Goal: Task Accomplishment & Management: Manage account settings

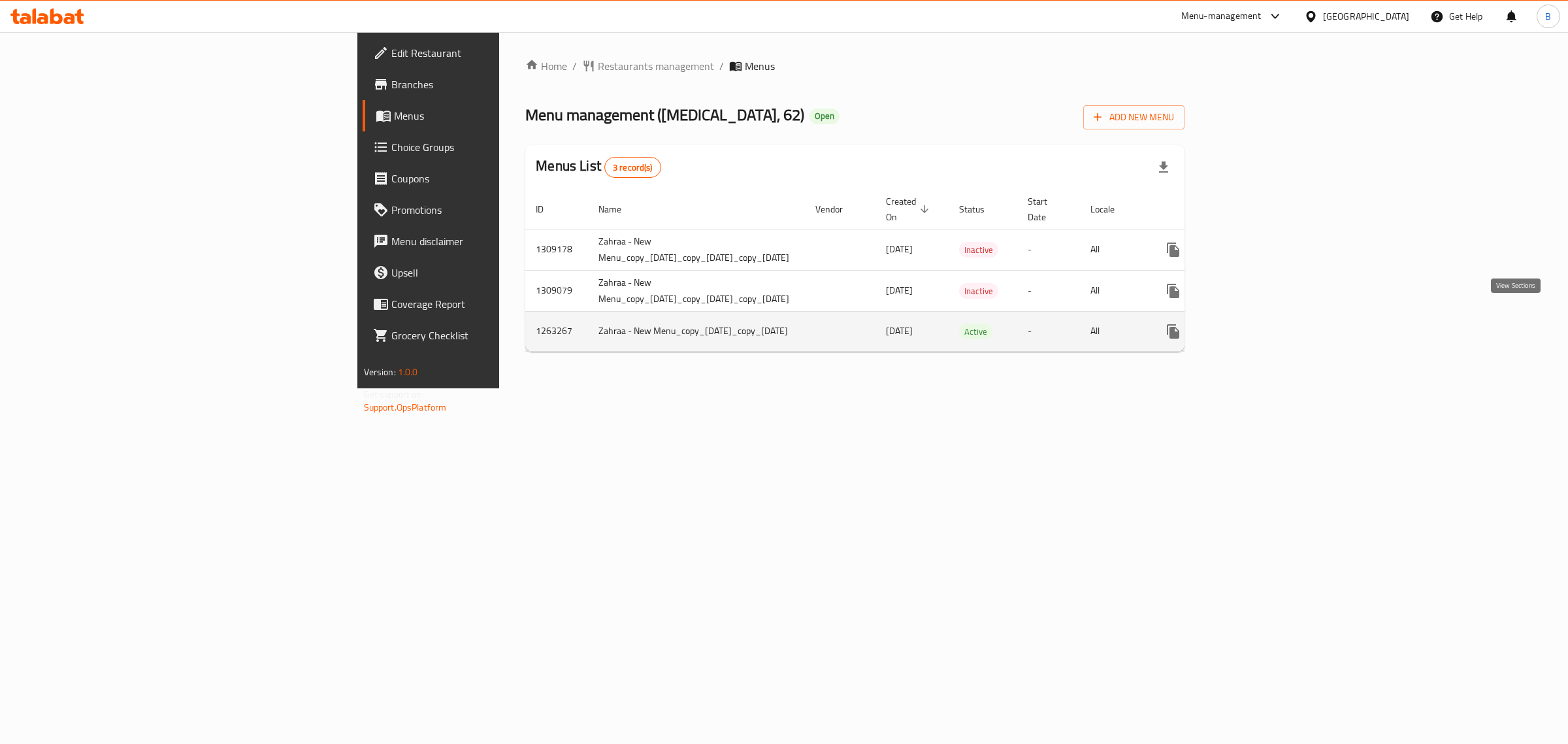
click at [1275, 323] on icon "enhanced table" at bounding box center [1267, 331] width 16 height 16
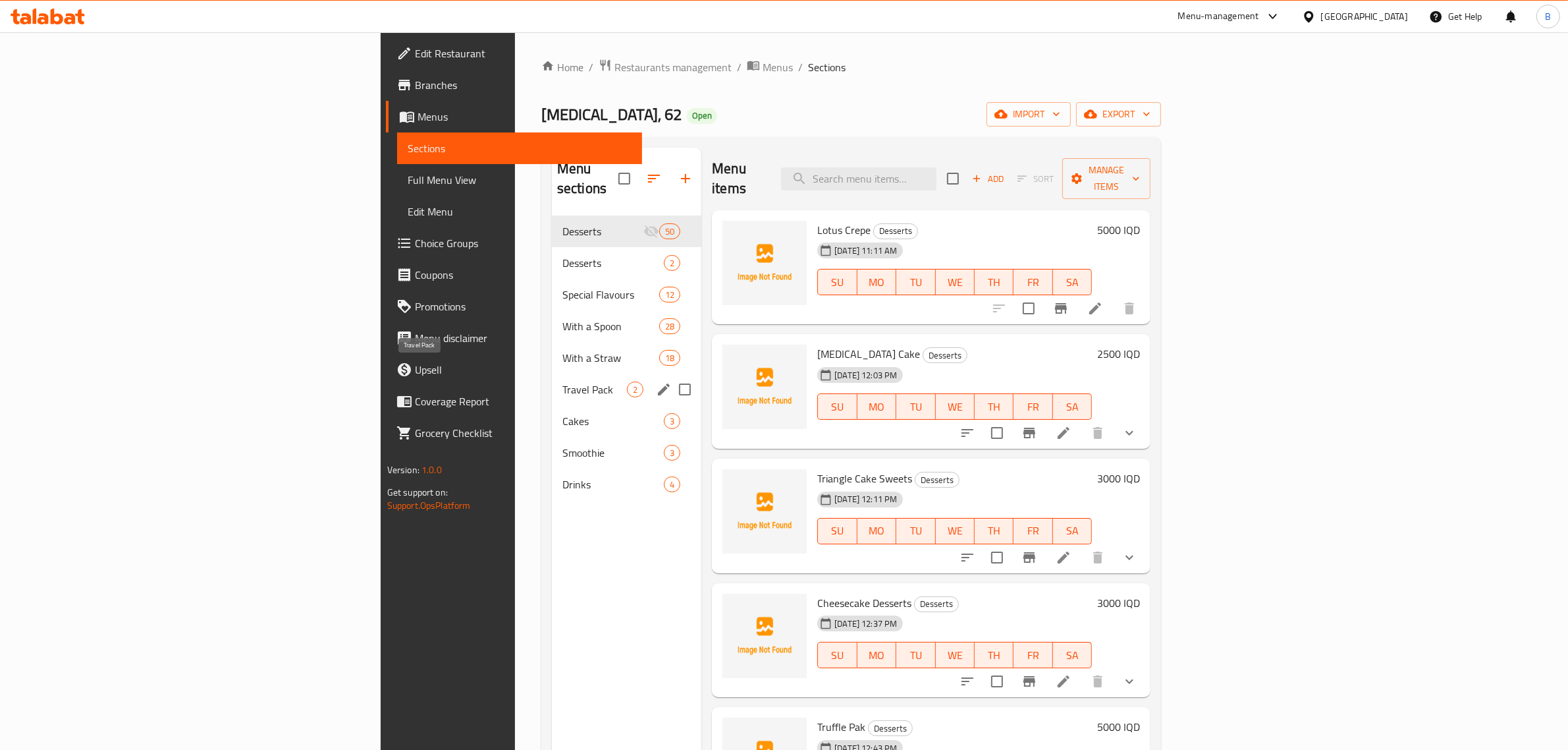
click at [563, 382] on span "Travel Pack" at bounding box center [594, 389] width 64 height 16
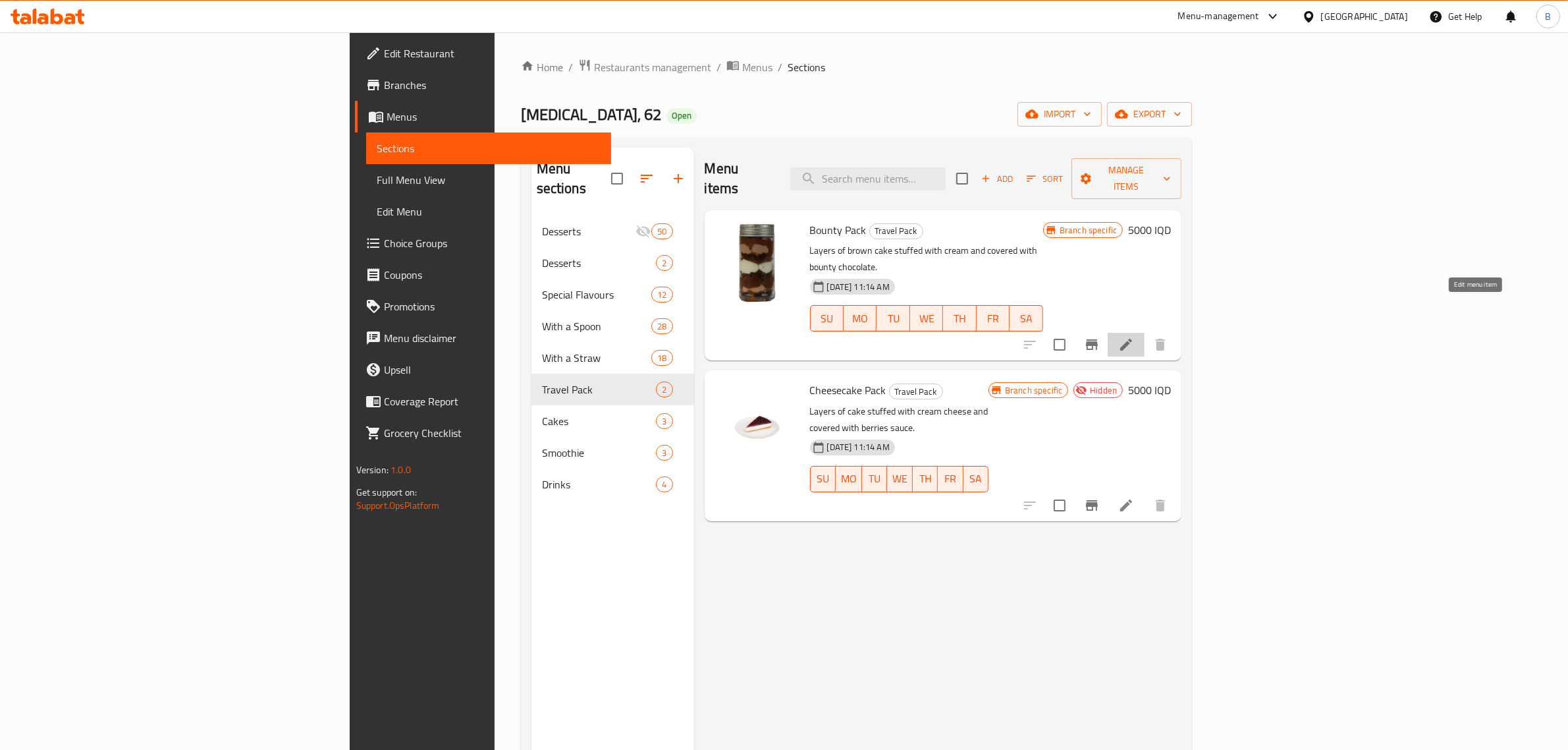
click at [1134, 337] on icon at bounding box center [1126, 345] width 16 height 16
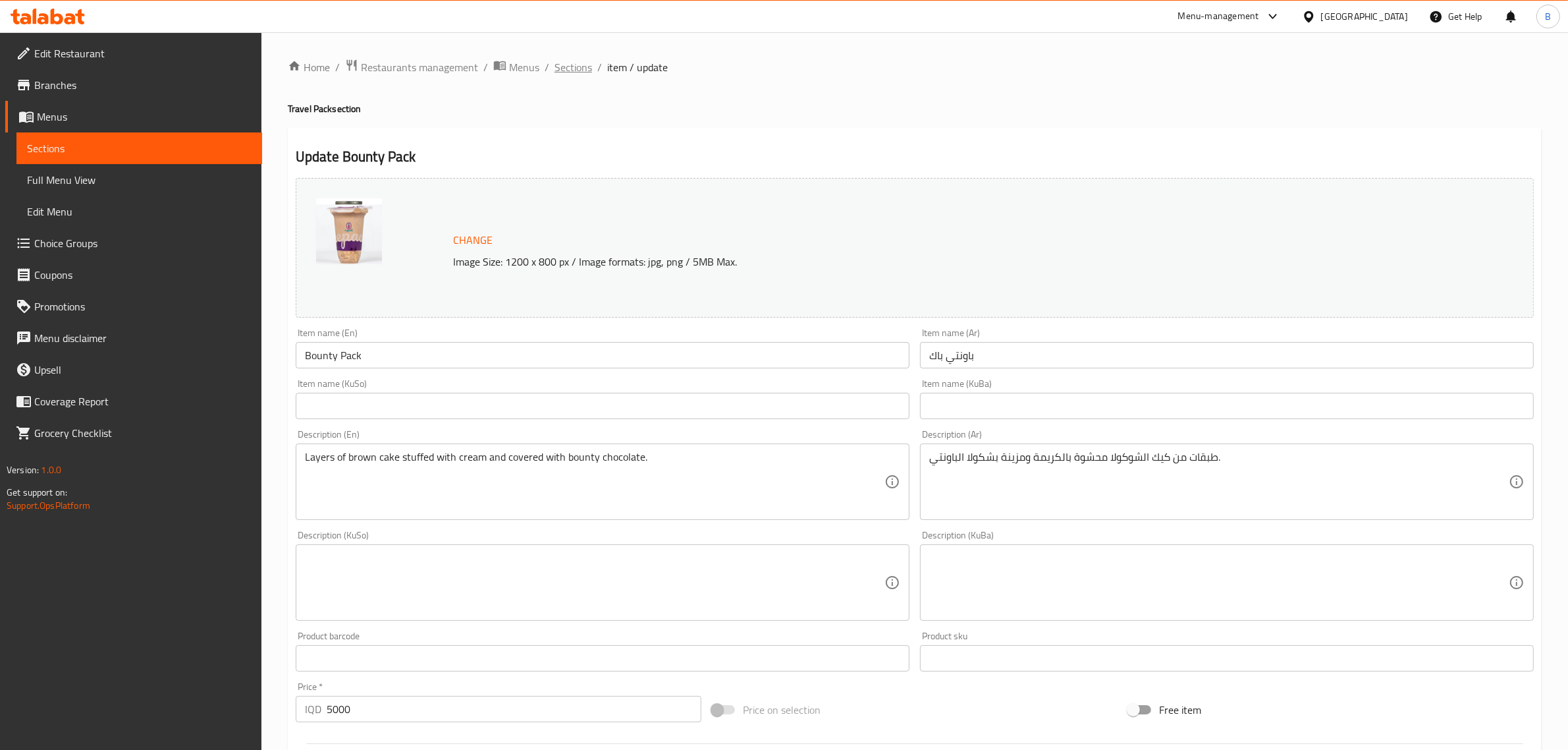
click at [579, 63] on span "Sections" at bounding box center [573, 67] width 38 height 16
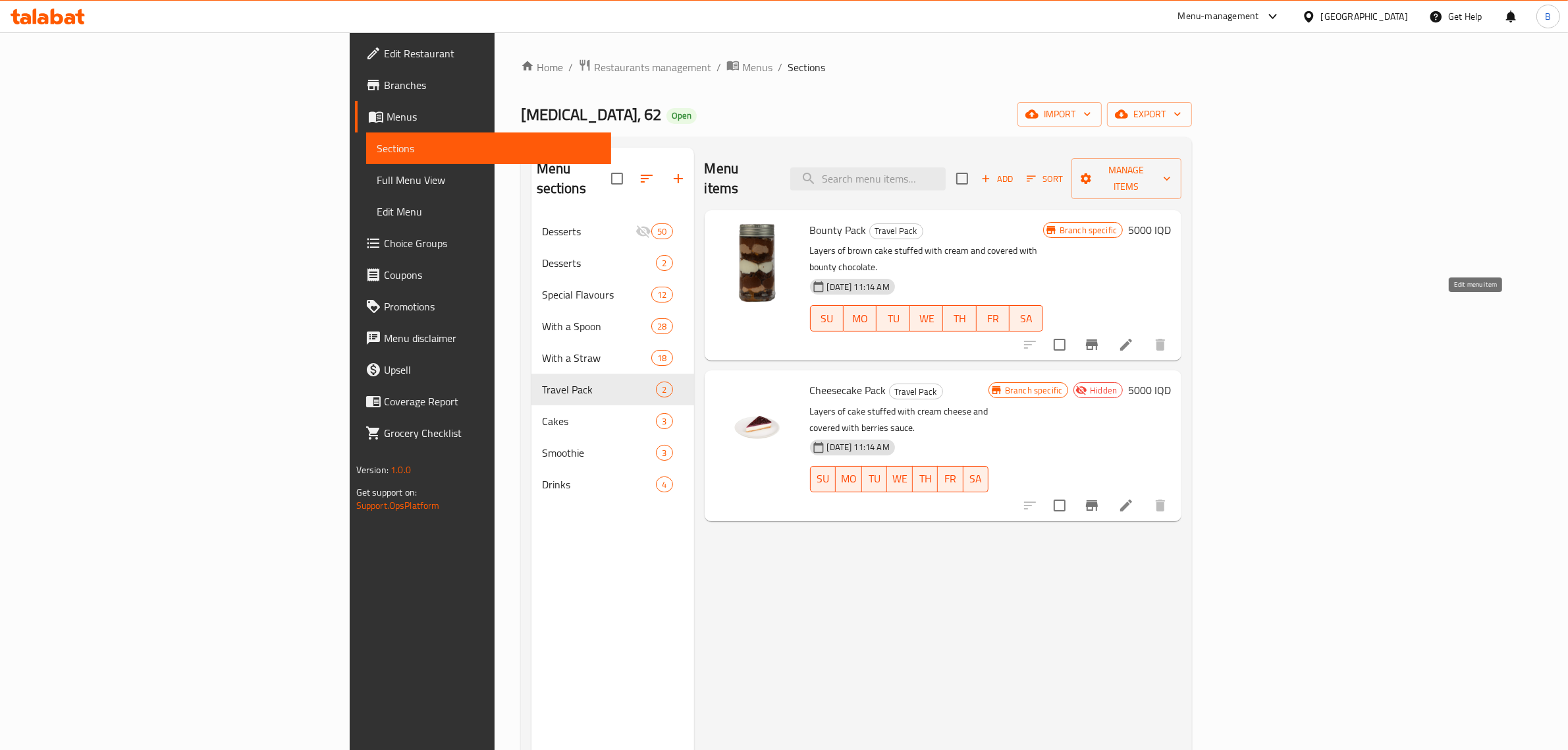
click at [1134, 337] on icon at bounding box center [1126, 345] width 16 height 16
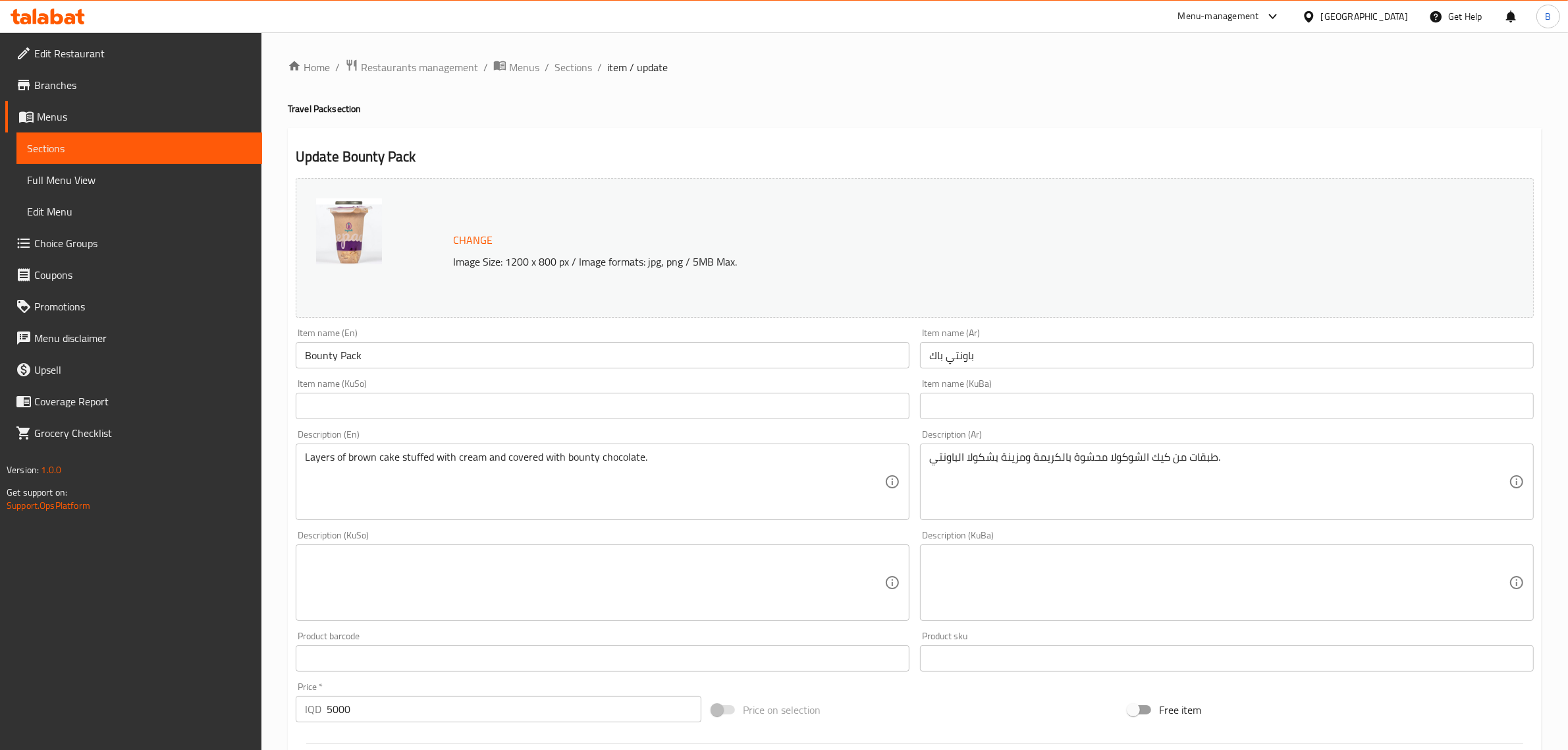
click at [402, 348] on input "Bounty Pack" at bounding box center [602, 355] width 614 height 26
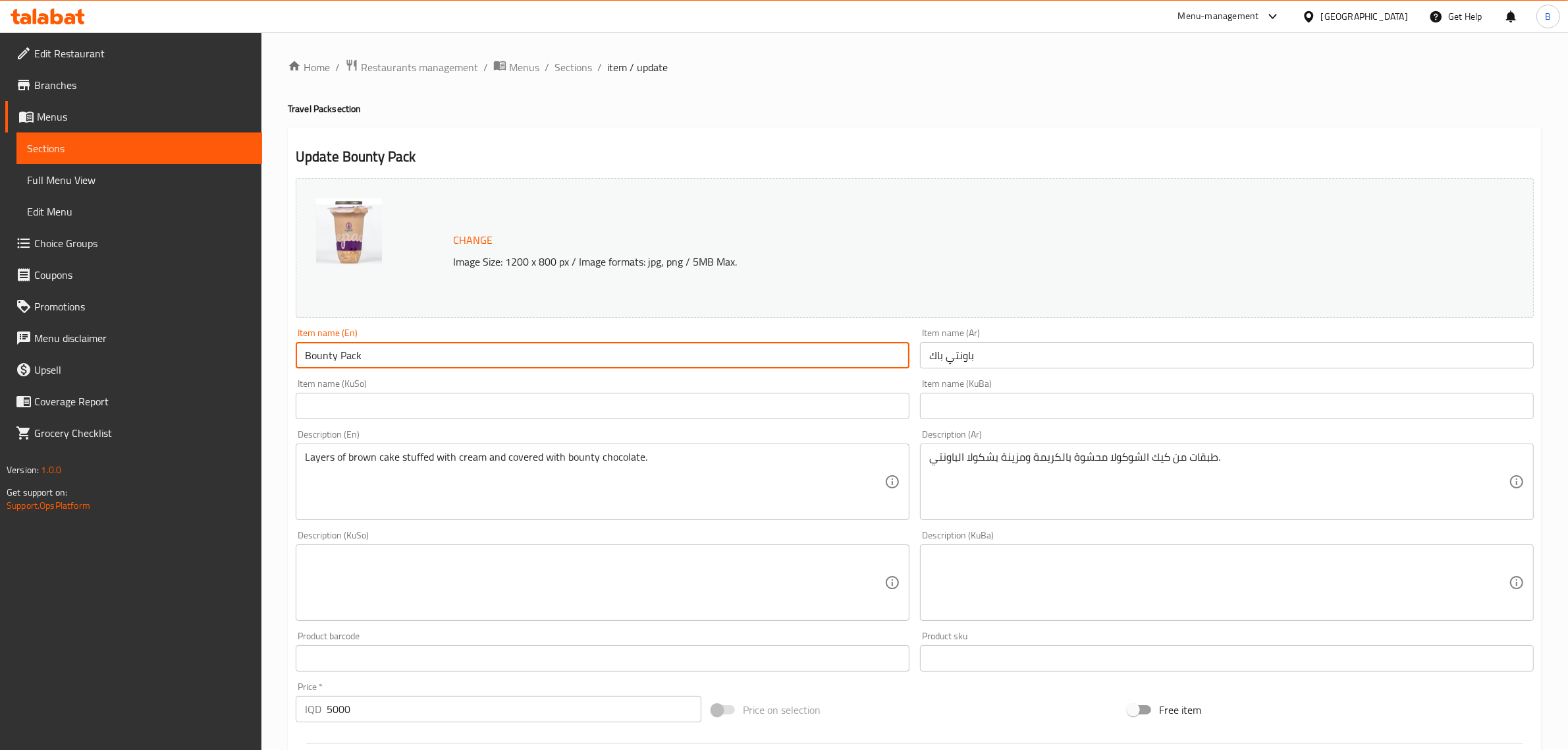
click at [402, 348] on input "Bounty Pack" at bounding box center [602, 355] width 614 height 26
type input "Travel Pack"
click at [972, 360] on input "باونتي باك" at bounding box center [1227, 355] width 614 height 26
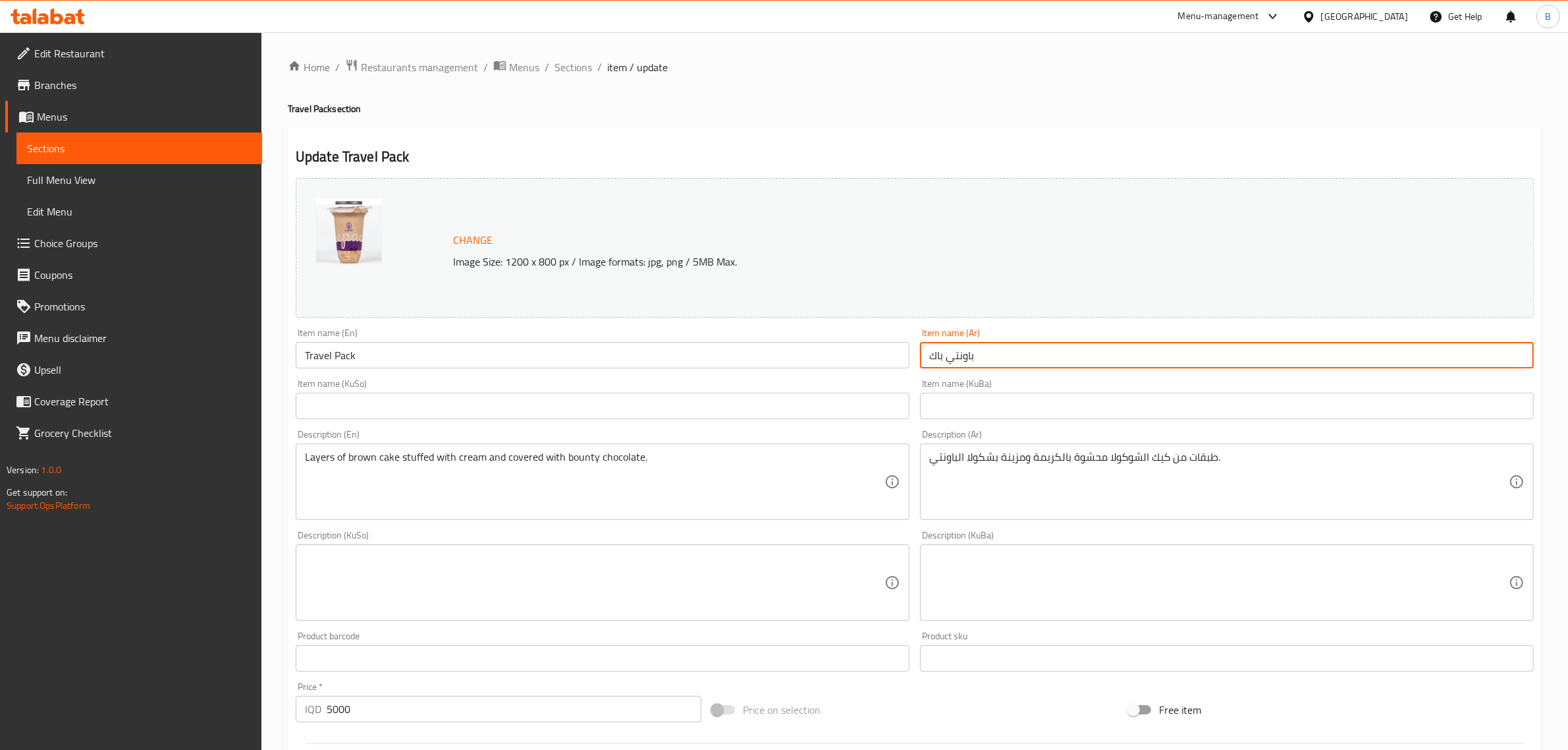
click at [972, 360] on input "باونتي باك" at bounding box center [1227, 355] width 614 height 26
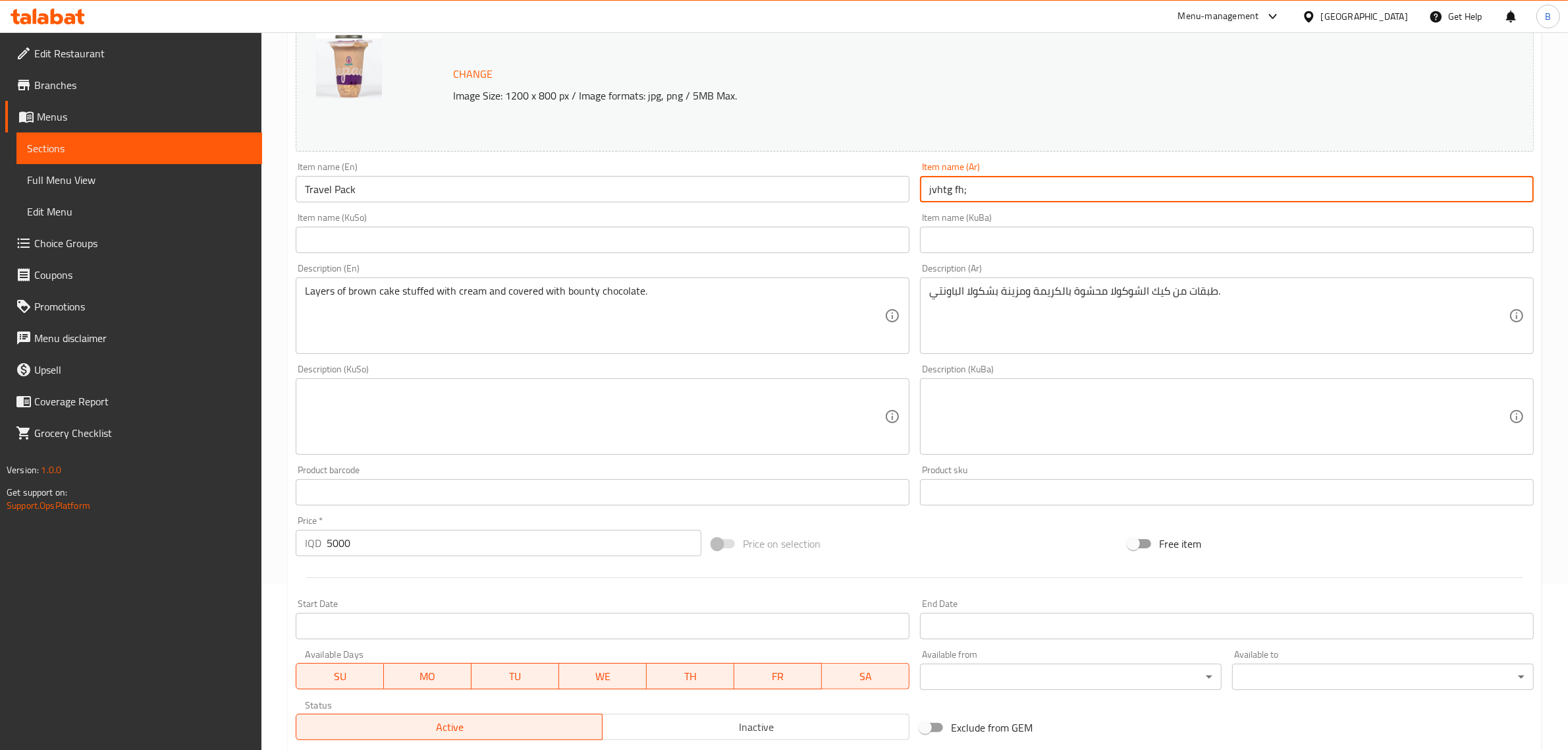
scroll to position [20, 0]
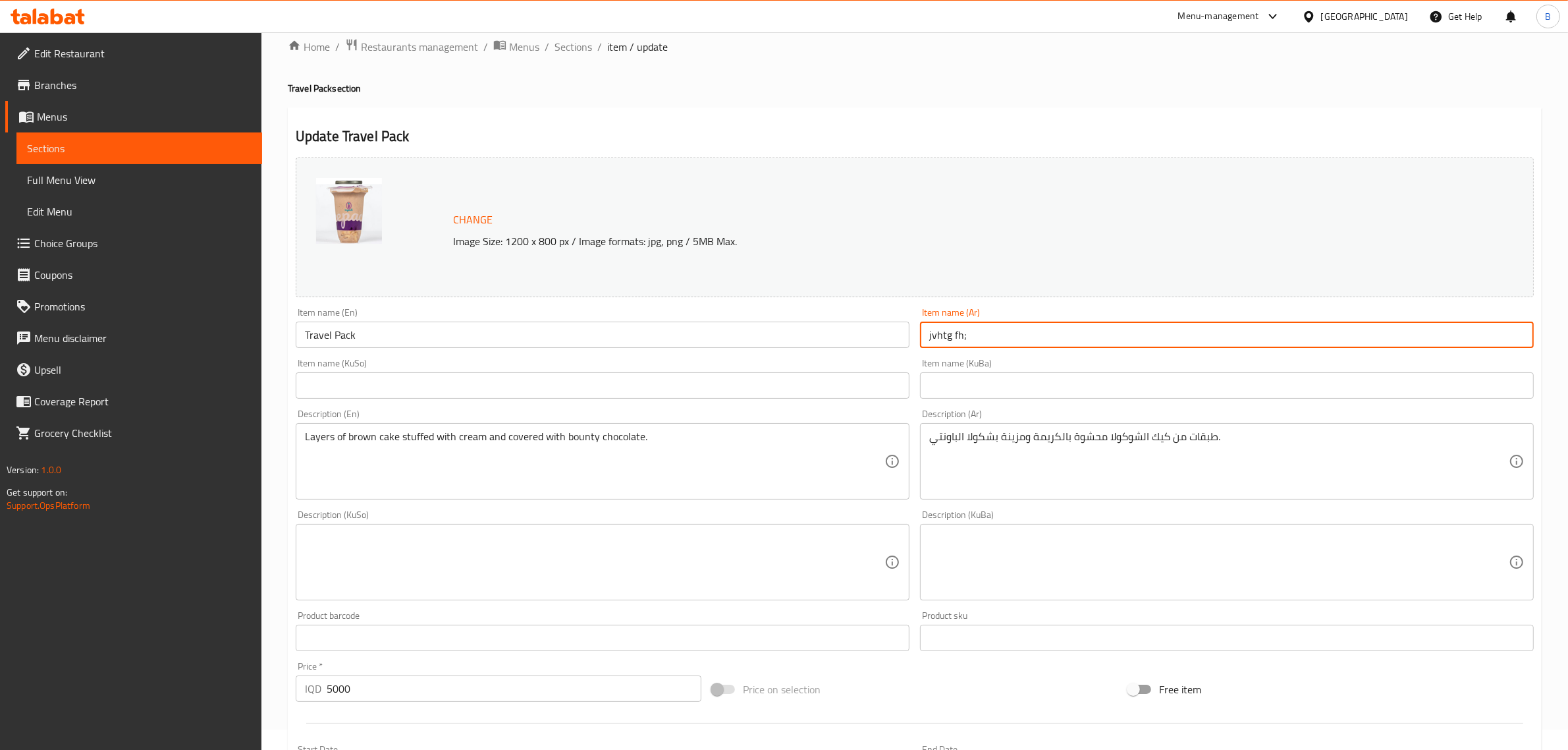
click at [970, 343] on input "jvhtg fh;" at bounding box center [1227, 335] width 614 height 26
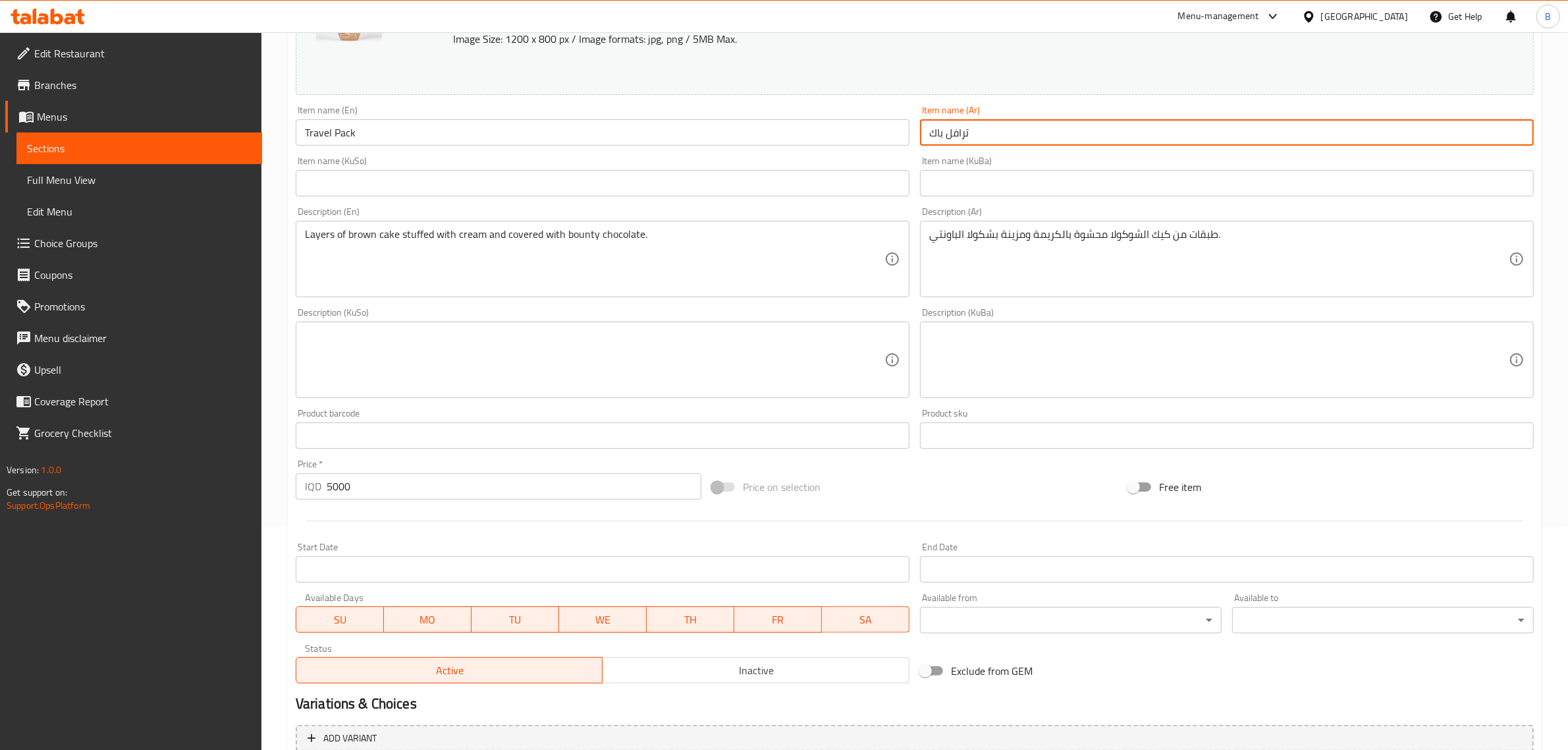
scroll to position [350, 0]
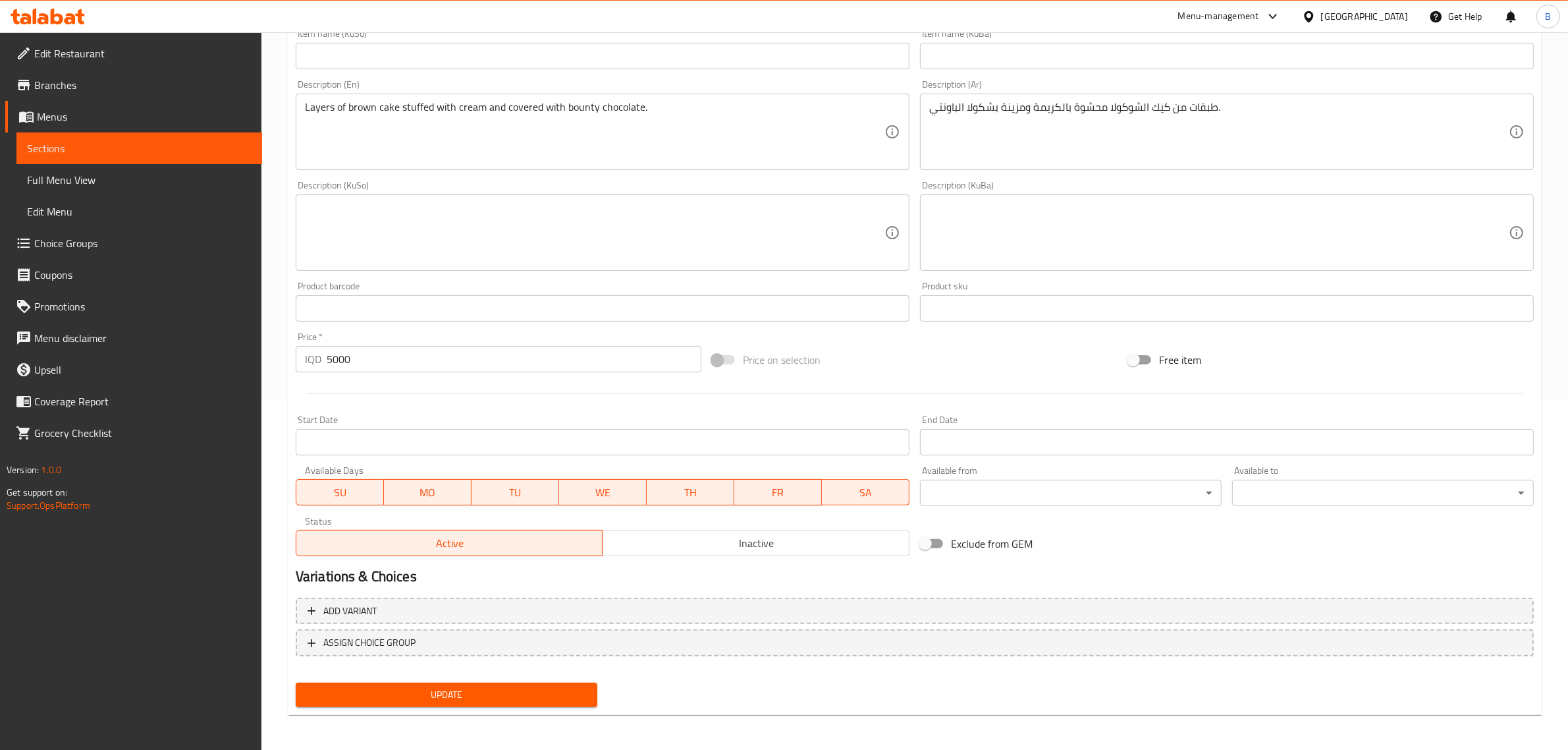
type input "ترافل باك"
click at [471, 693] on span "Update" at bounding box center [446, 694] width 280 height 17
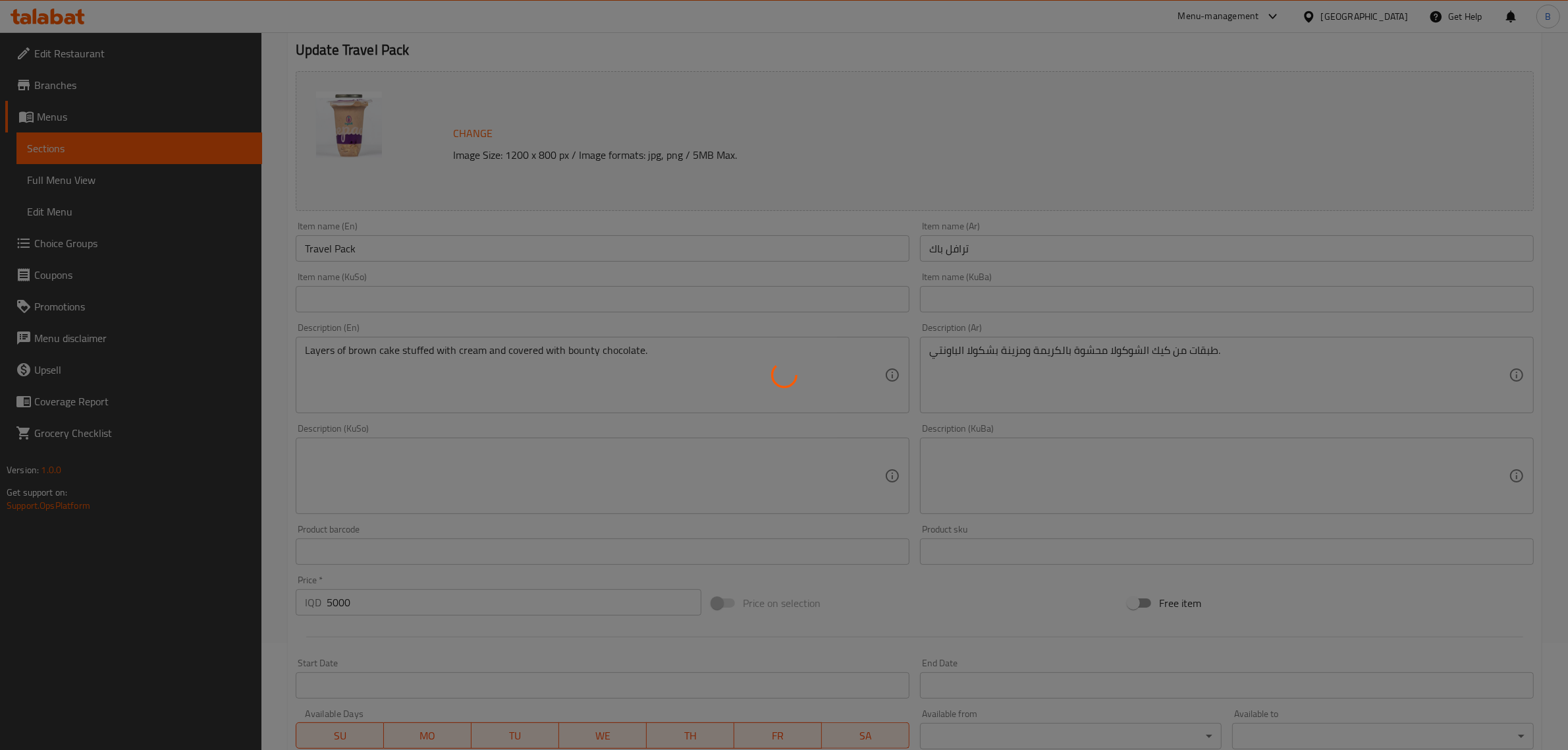
scroll to position [0, 0]
